Goal: Task Accomplishment & Management: Complete application form

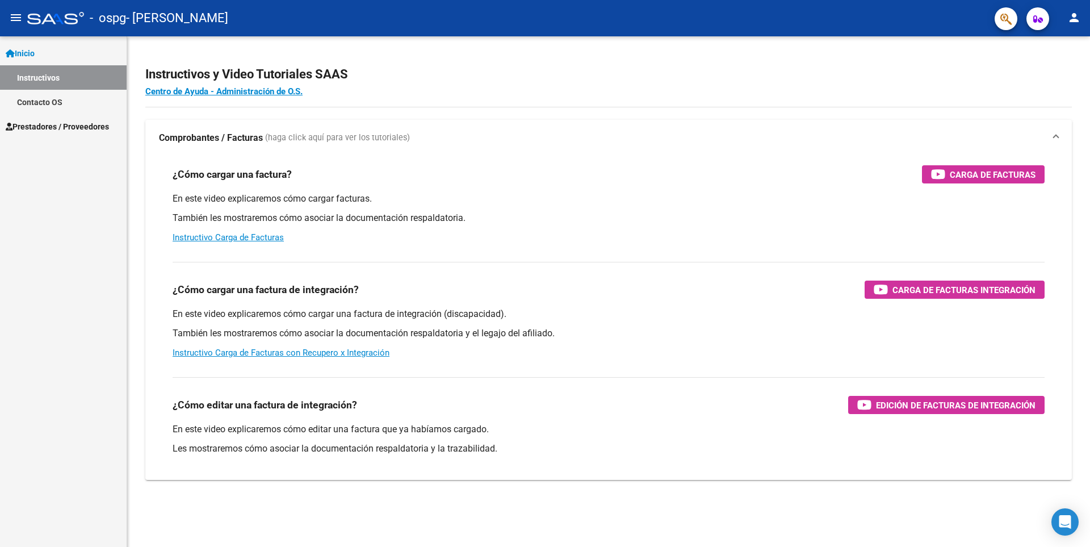
click at [29, 53] on span "Inicio" at bounding box center [20, 53] width 29 height 12
click at [51, 81] on span "Prestadores / Proveedores" at bounding box center [57, 78] width 103 height 12
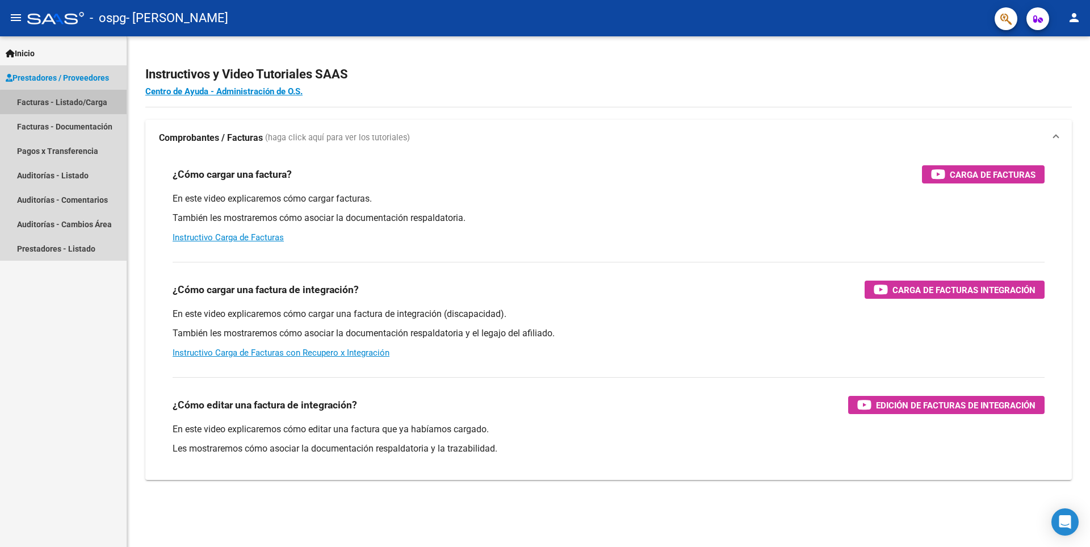
click at [85, 104] on link "Facturas - Listado/Carga" at bounding box center [63, 102] width 127 height 24
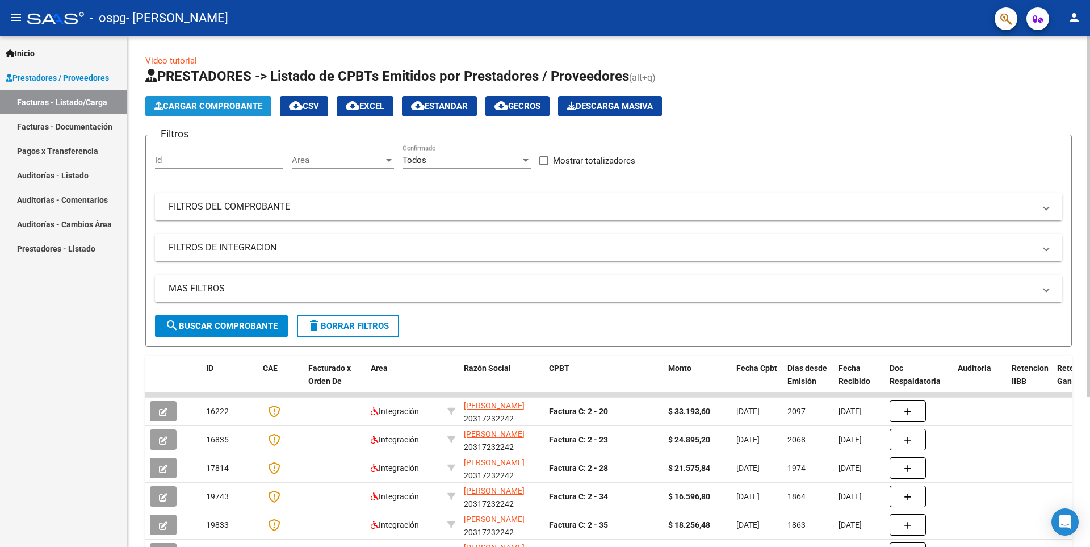
click at [205, 108] on span "Cargar Comprobante" at bounding box center [208, 106] width 108 height 10
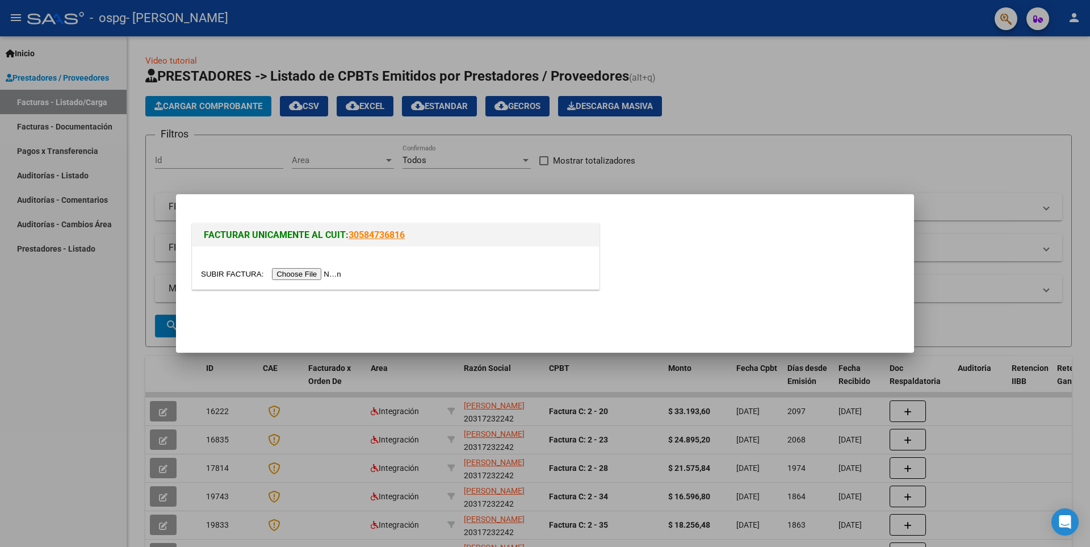
click at [295, 271] on input "file" at bounding box center [273, 274] width 144 height 12
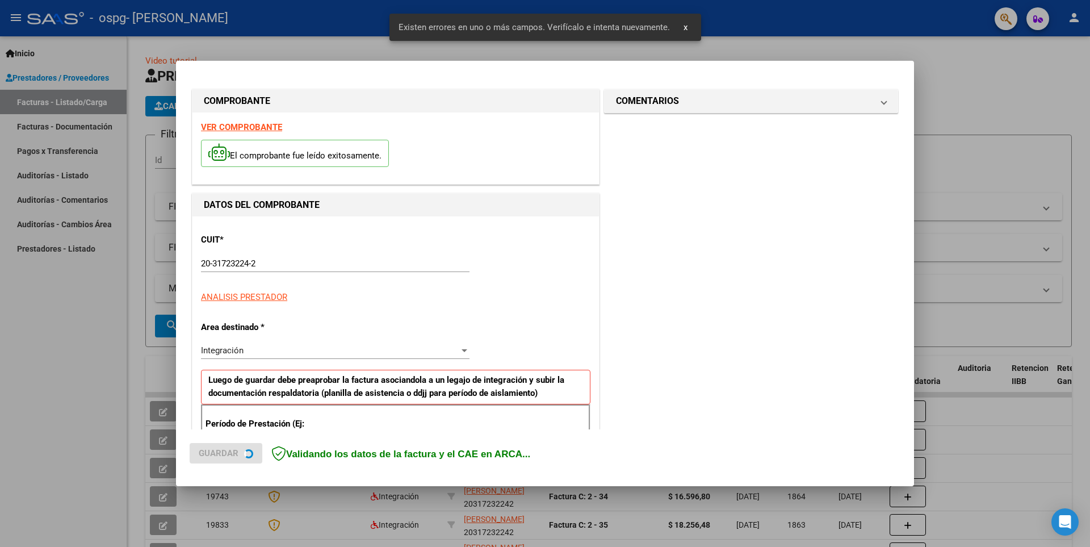
scroll to position [196, 0]
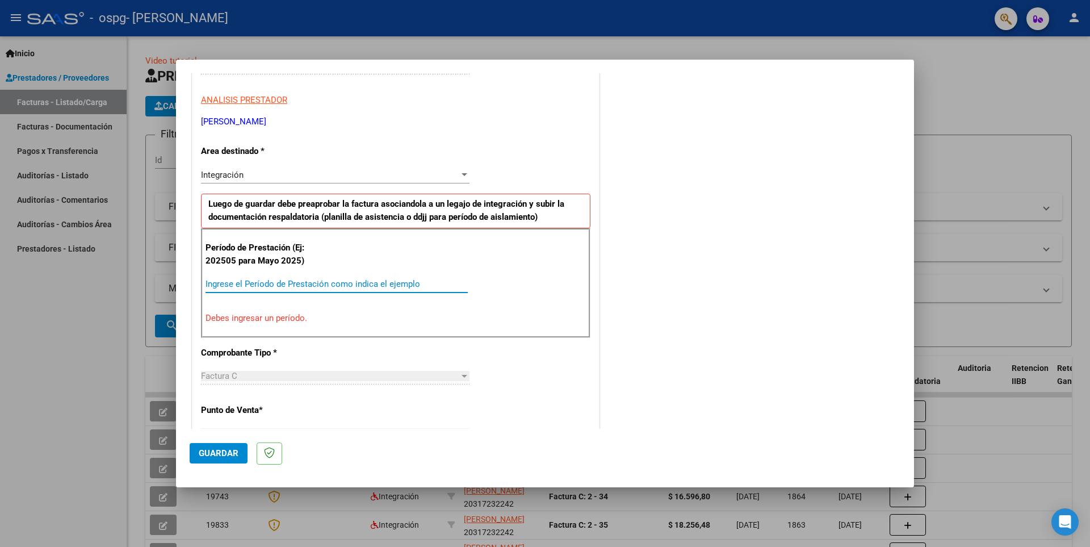
click at [449, 288] on input "Ingrese el Período de Prestación como indica el ejemplo" at bounding box center [336, 284] width 262 height 10
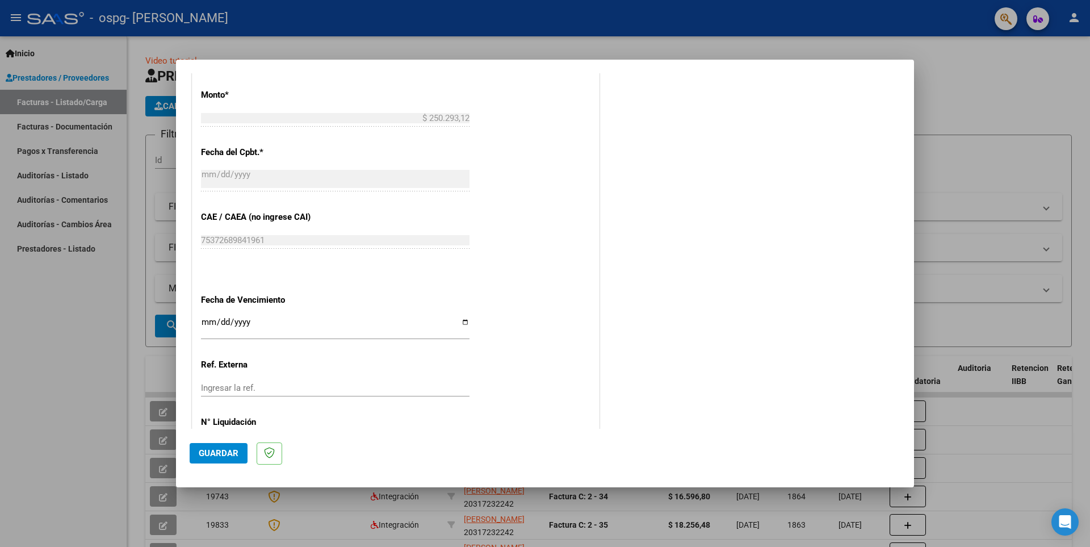
scroll to position [644, 0]
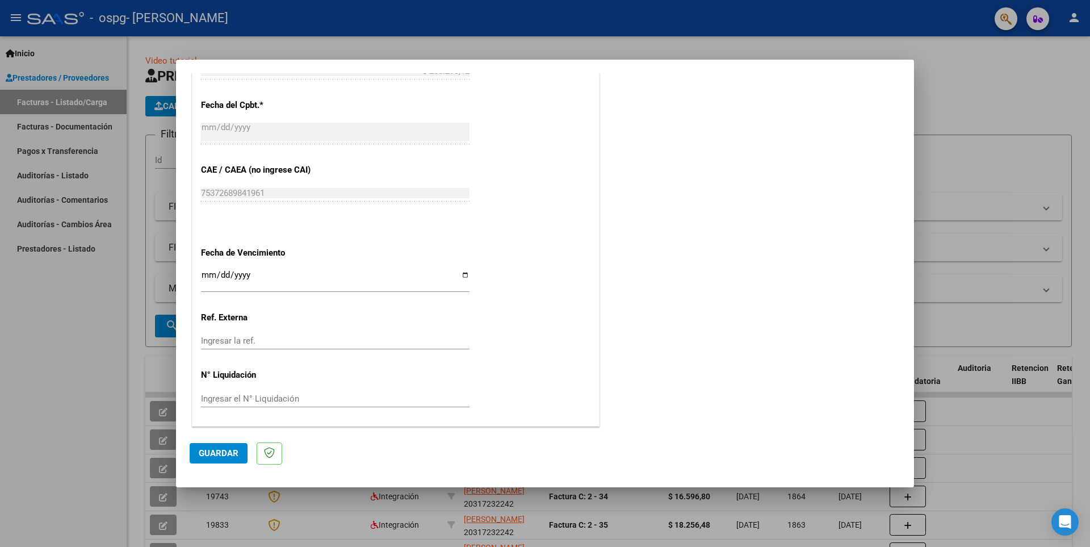
type input "202508"
click at [315, 285] on input "Ingresar la fecha" at bounding box center [335, 279] width 268 height 18
type input "[DATE]"
click at [218, 447] on button "Guardar" at bounding box center [219, 453] width 58 height 20
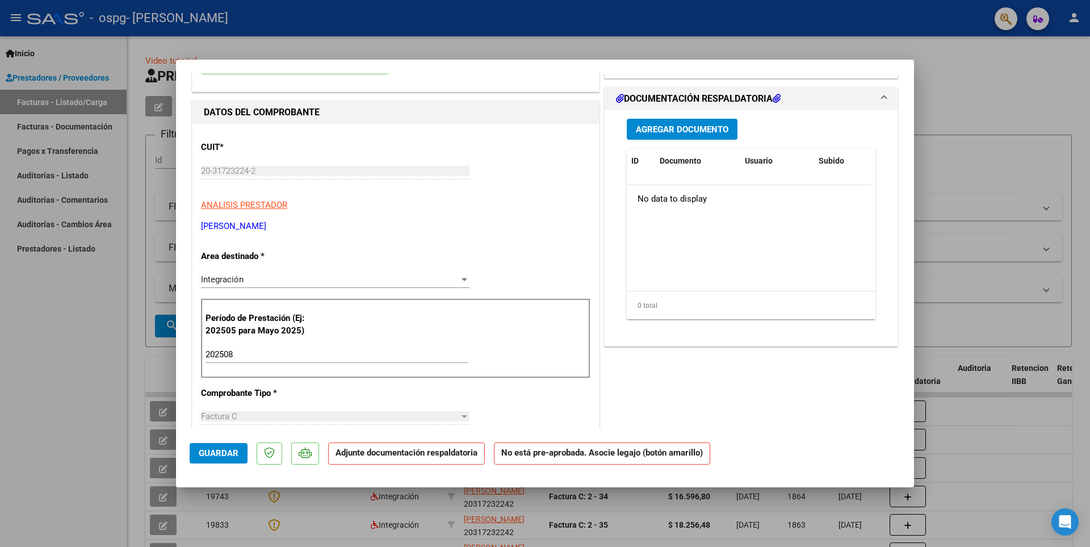
scroll to position [0, 0]
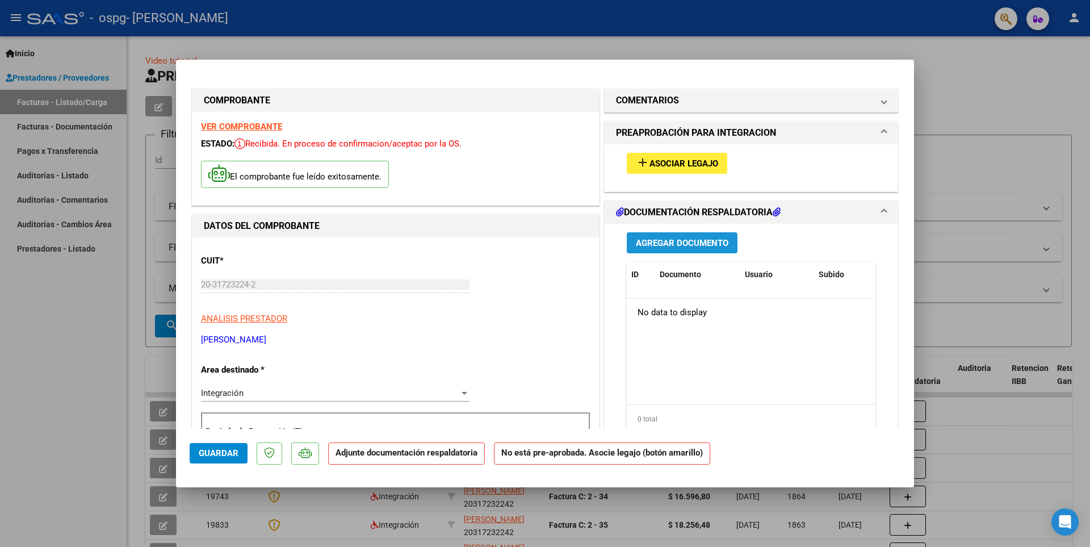
click at [695, 238] on span "Agregar Documento" at bounding box center [682, 243] width 93 height 10
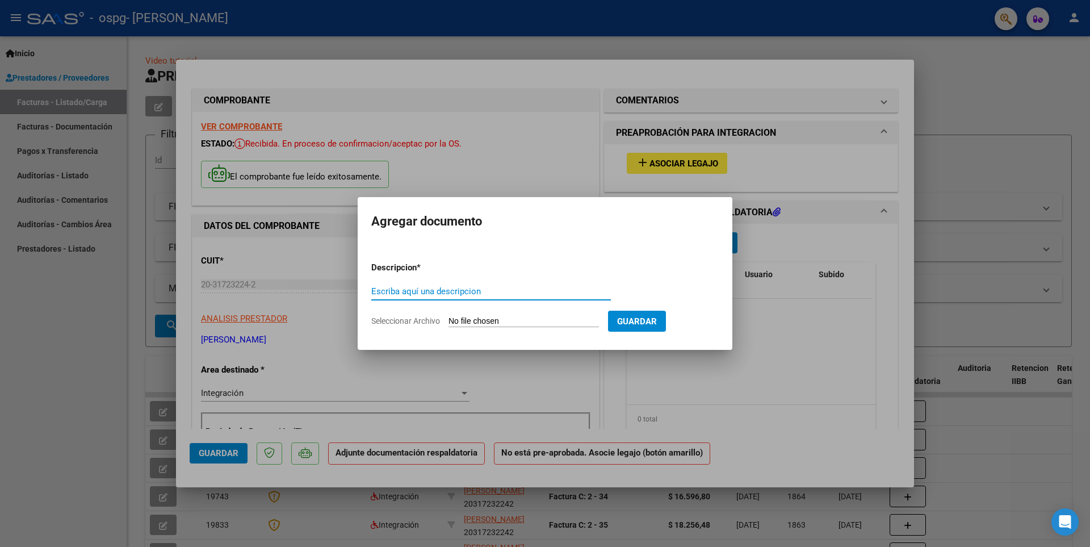
click at [565, 323] on input "Seleccionar Archivo" at bounding box center [523, 321] width 150 height 11
type input "C:\fakepath\FACTURA [PERSON_NAME].pdf"
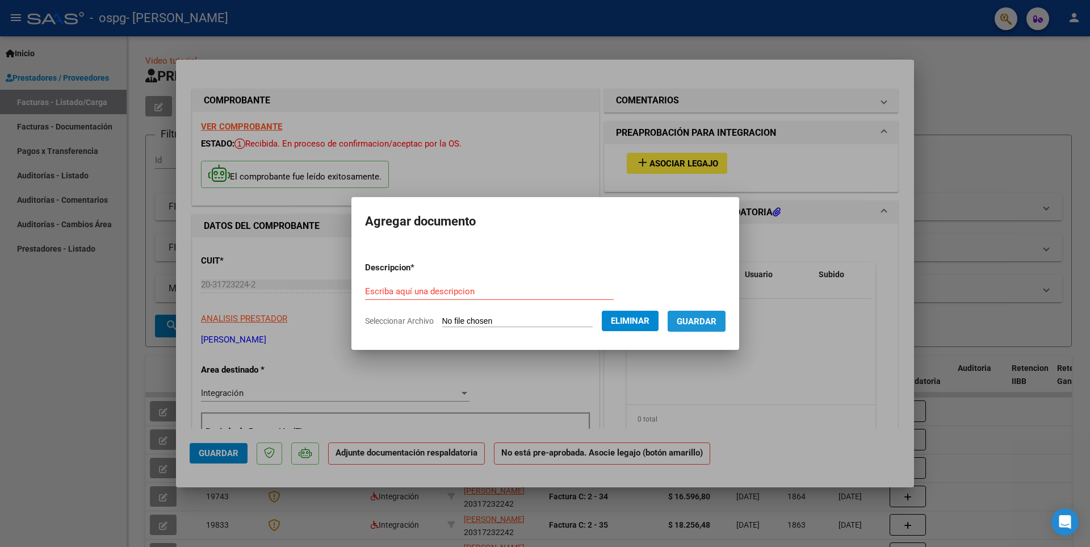
click at [709, 320] on span "Guardar" at bounding box center [696, 321] width 40 height 10
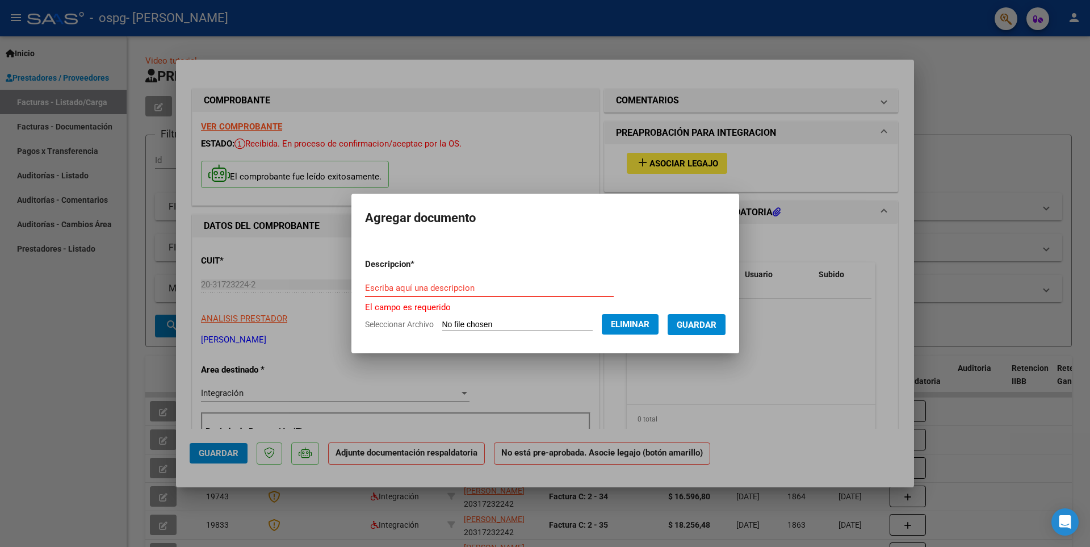
click at [502, 291] on input "Escriba aquí una descripcion" at bounding box center [489, 288] width 249 height 10
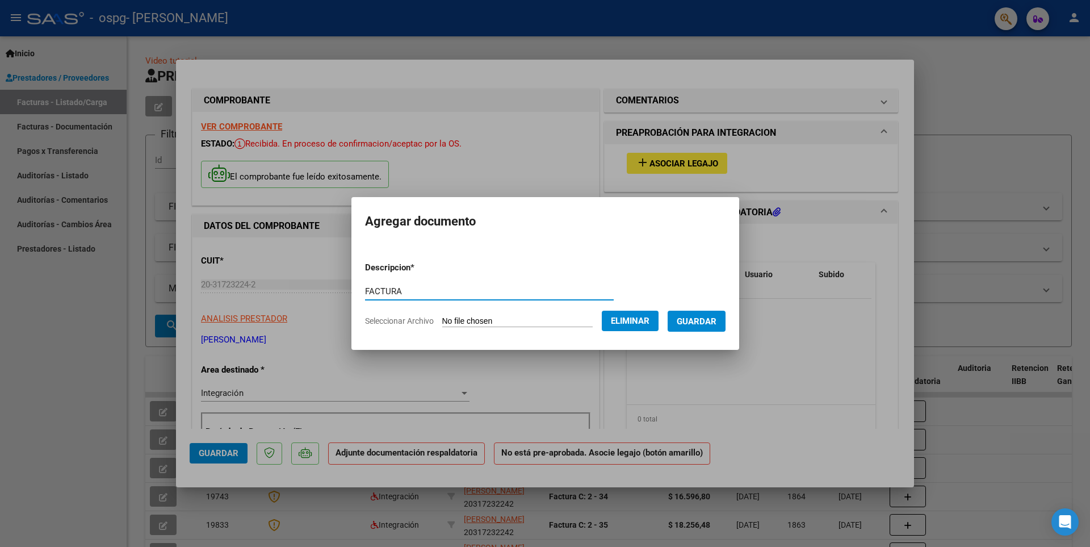
type input "FACTURA"
click at [697, 318] on span "Guardar" at bounding box center [696, 321] width 40 height 10
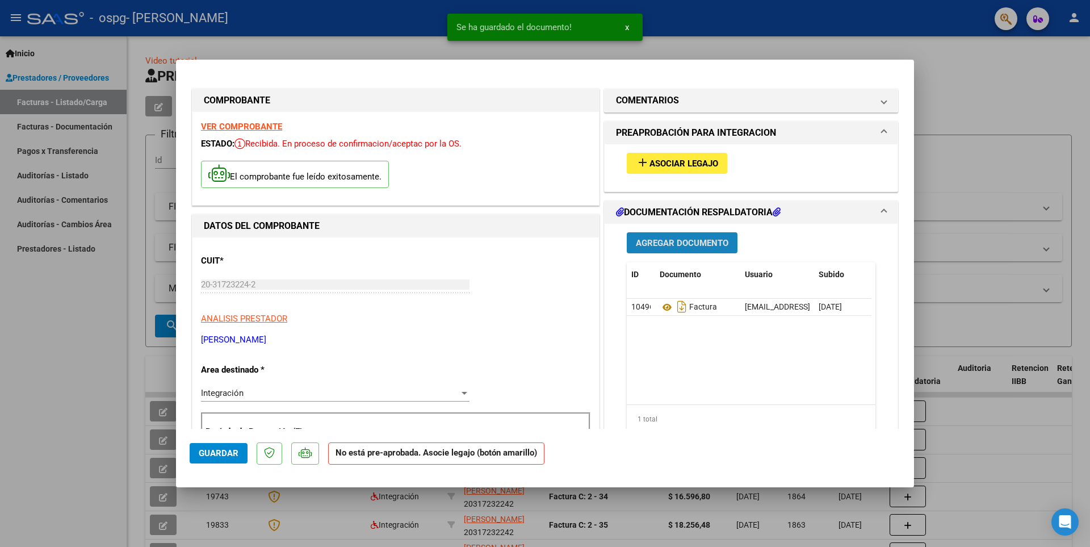
click at [662, 245] on span "Agregar Documento" at bounding box center [682, 243] width 93 height 10
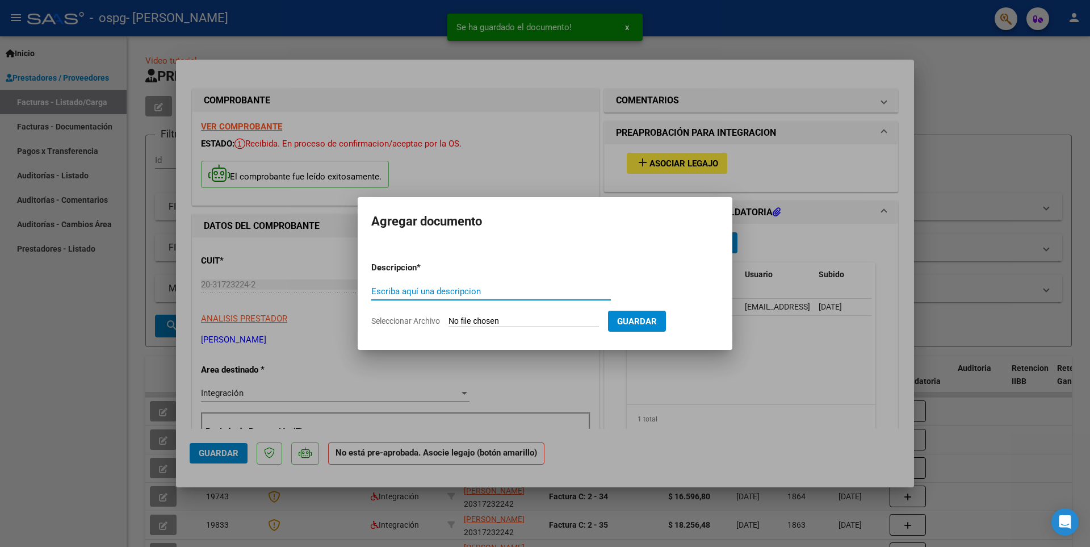
click at [448, 293] on input "Escriba aquí una descripcion" at bounding box center [490, 291] width 239 height 10
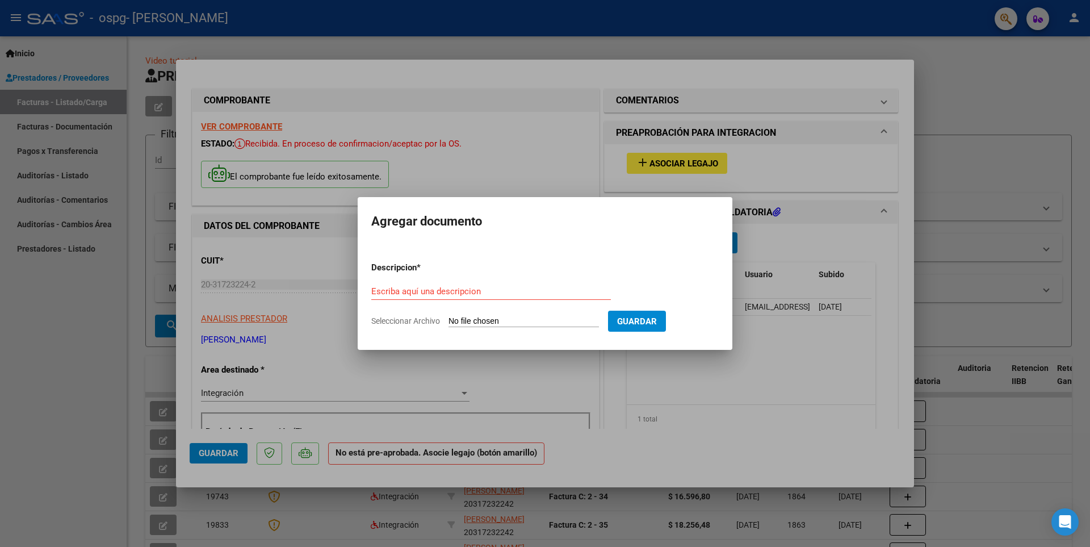
click at [455, 325] on input "Seleccionar Archivo" at bounding box center [523, 321] width 150 height 11
type input "C:\fakepath\ASISTENCIA [PERSON_NAME].jpeg"
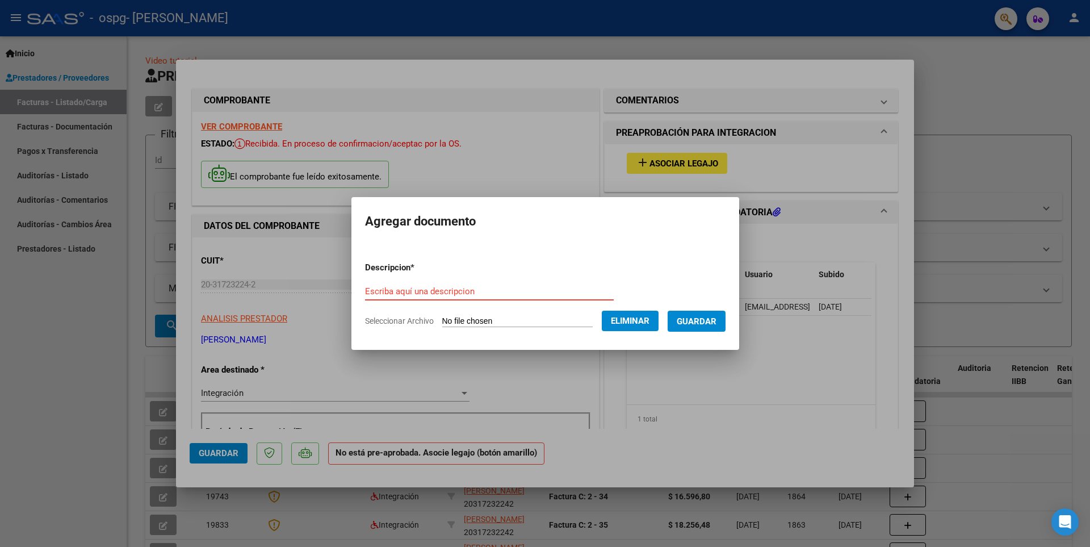
click at [473, 286] on input "Escriba aquí una descripcion" at bounding box center [489, 291] width 249 height 10
type input "ASISTENCIA"
drag, startPoint x: 698, startPoint y: 321, endPoint x: 705, endPoint y: 309, distance: 13.5
click at [698, 322] on span "Guardar" at bounding box center [696, 321] width 40 height 10
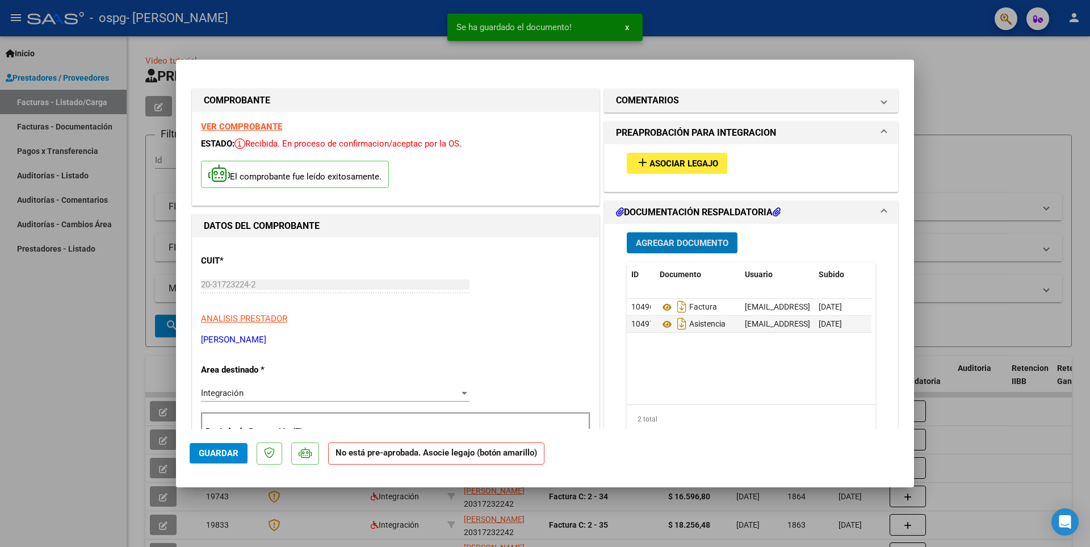
click at [667, 243] on span "Agregar Documento" at bounding box center [682, 243] width 93 height 10
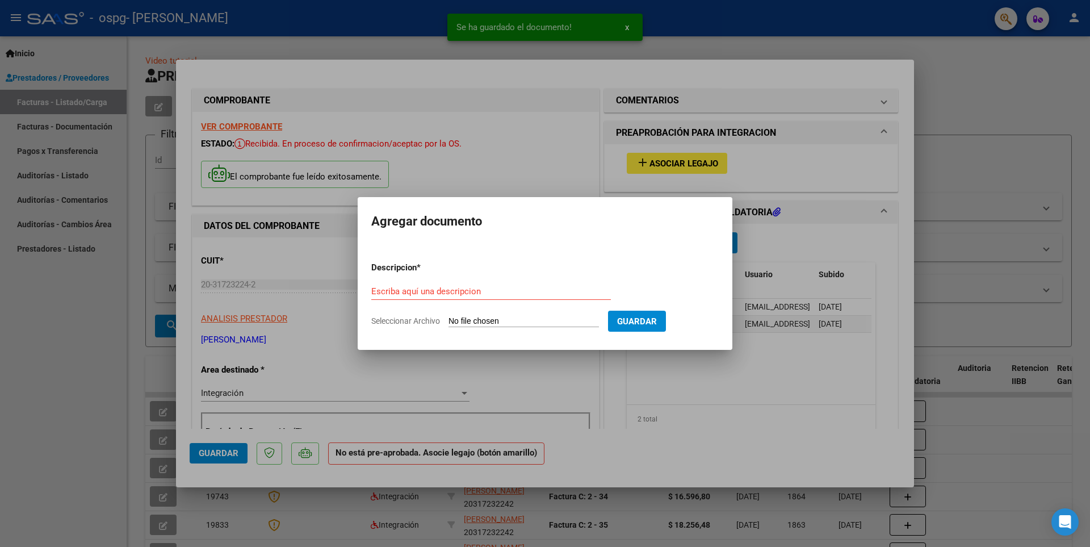
click at [503, 325] on input "Seleccionar Archivo" at bounding box center [523, 321] width 150 height 11
type input "C:\fakepath\AUTORIZACION CENTENO NOHA 2025.doc"
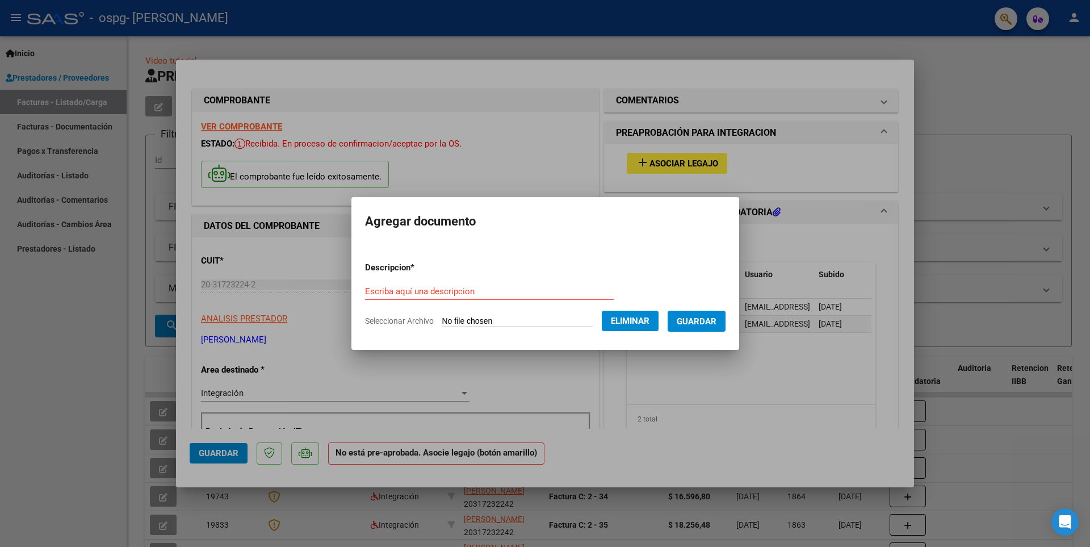
click at [485, 292] on input "Escriba aquí una descripcion" at bounding box center [489, 291] width 249 height 10
type input "AUTORIZACION"
click at [715, 323] on span "Guardar" at bounding box center [696, 321] width 40 height 10
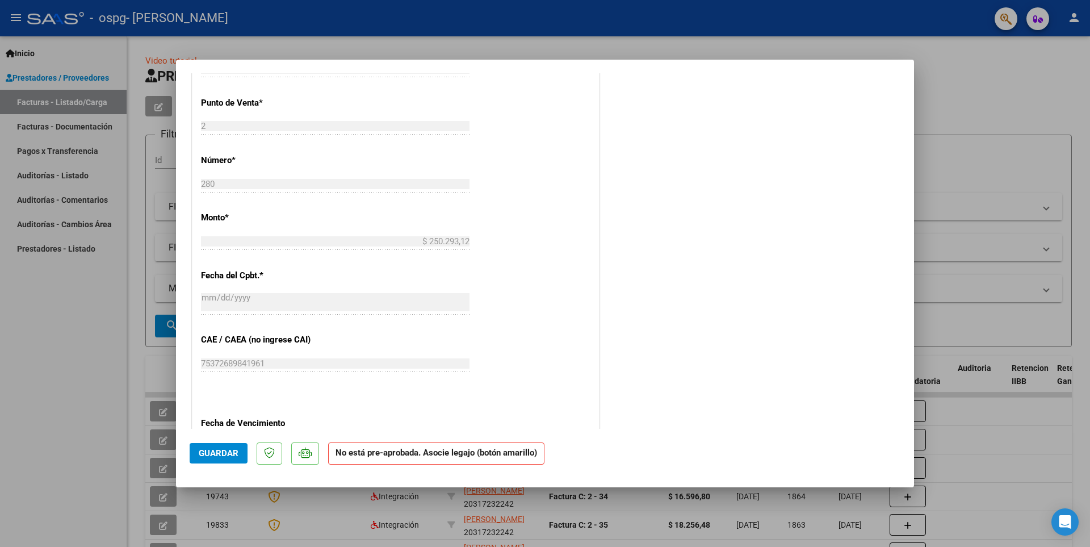
scroll to position [518, 0]
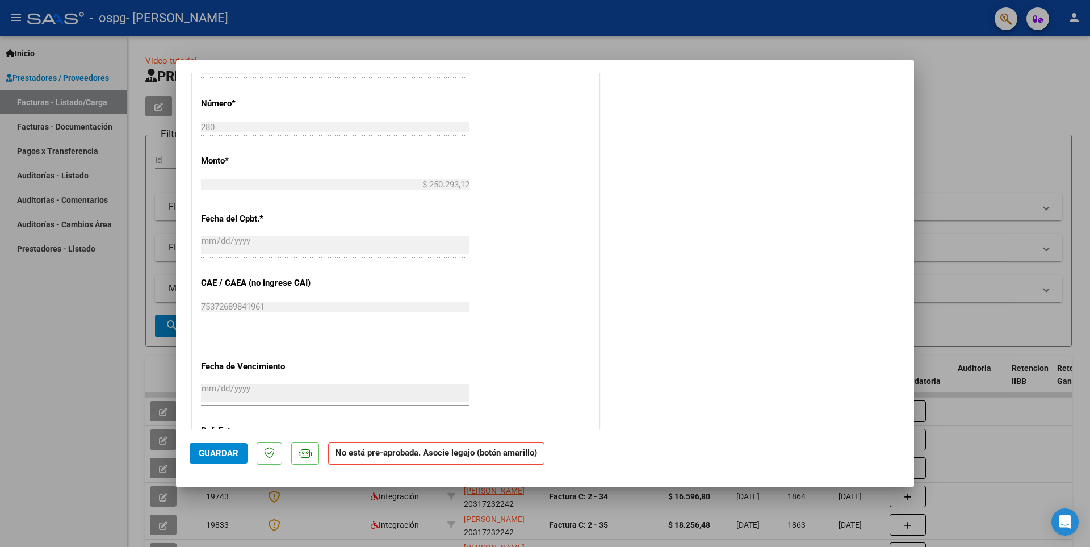
click at [237, 454] on span "Guardar" at bounding box center [219, 453] width 40 height 10
click at [237, 455] on span "Guardar" at bounding box center [219, 453] width 40 height 10
click at [959, 62] on div at bounding box center [545, 273] width 1090 height 547
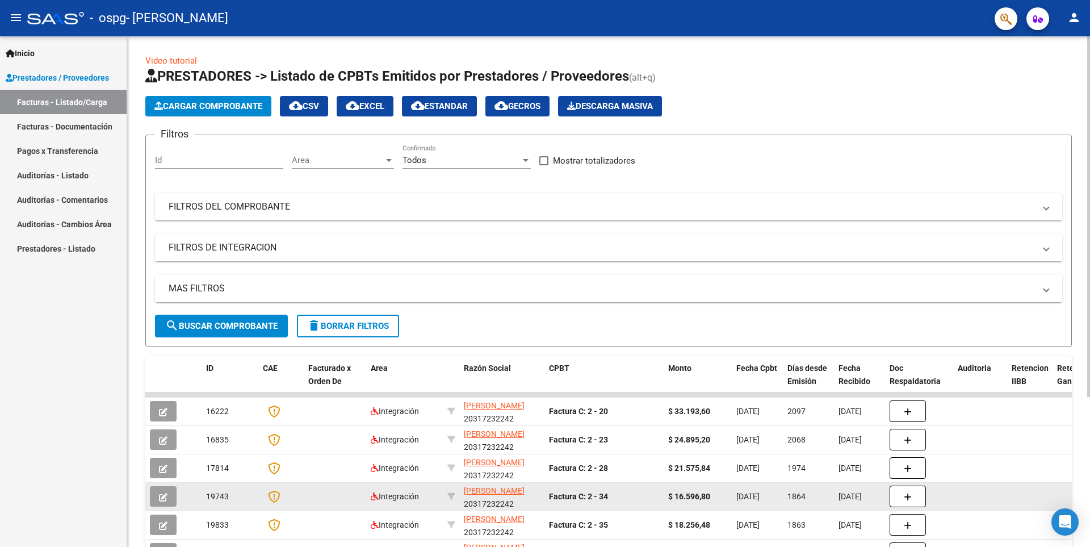
scroll to position [212, 0]
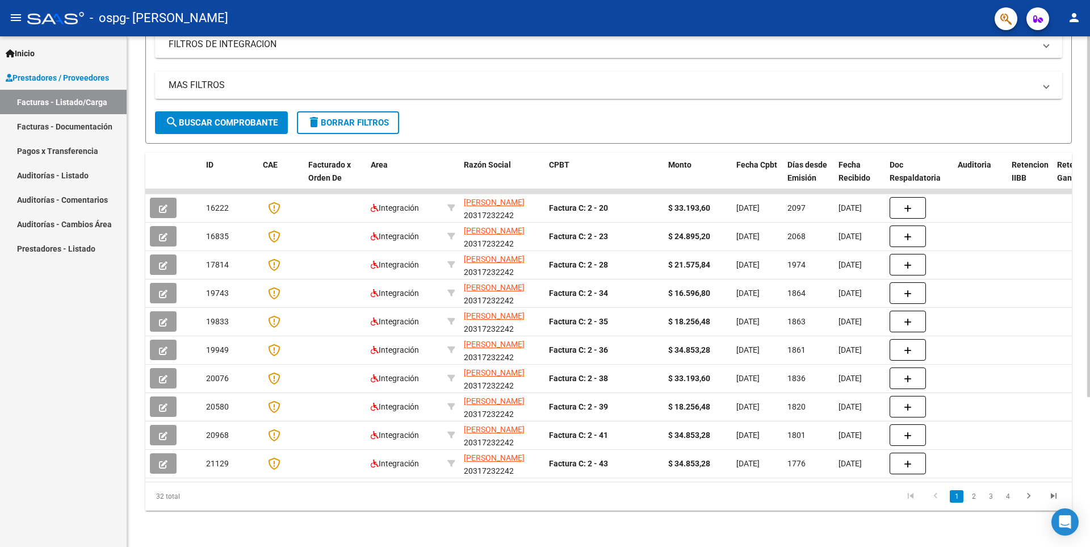
click at [1010, 495] on link "4" at bounding box center [1008, 496] width 14 height 12
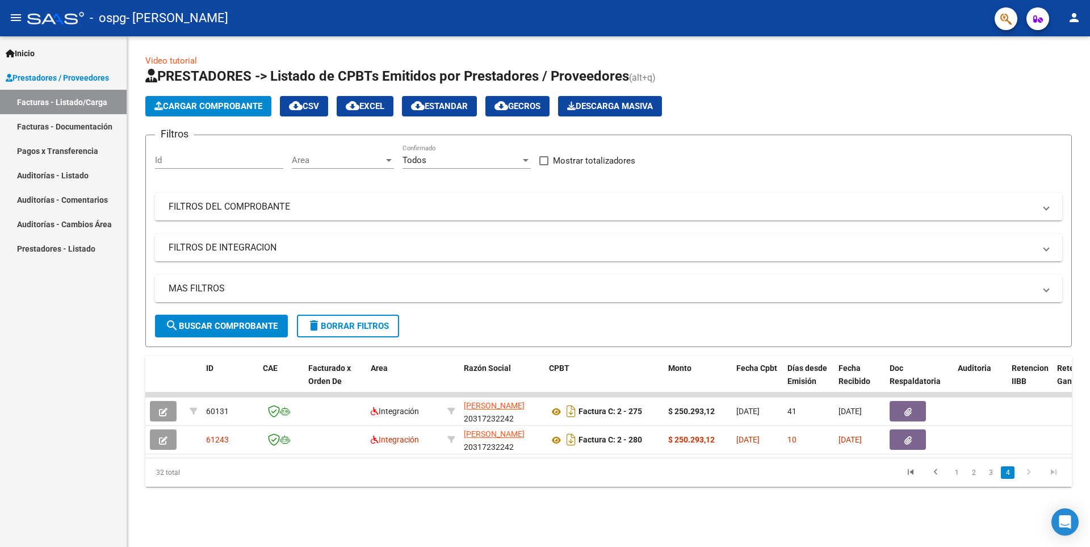
scroll to position [0, 0]
